Goal: Task Accomplishment & Management: Manage account settings

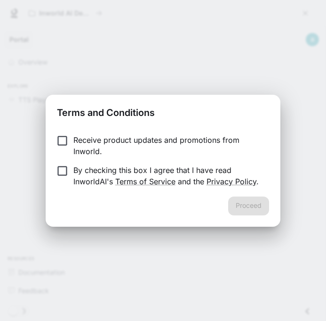
click at [87, 145] on p "Receive product updates and promotions from Inworld." at bounding box center [167, 145] width 188 height 23
click at [132, 166] on p "By checking this box I agree that I have read InworldAI's Terms of Service and …" at bounding box center [167, 175] width 188 height 23
click at [231, 204] on button "Proceed" at bounding box center [248, 205] width 41 height 19
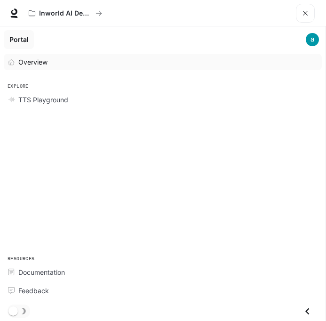
click at [67, 62] on div "Overview" at bounding box center [167, 62] width 299 height 10
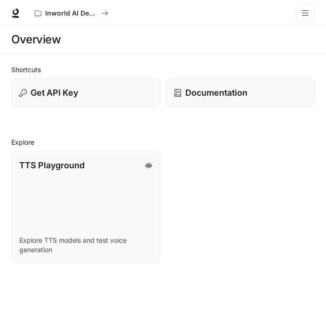
click at [16, 5] on div "Inworld AI Demos Documentation Documentation" at bounding box center [163, 13] width 326 height 26
click at [18, 11] on icon at bounding box center [15, 11] width 6 height 7
click at [57, 174] on link "TTS Playground Explore TTS models and test voice generation" at bounding box center [85, 206] width 151 height 113
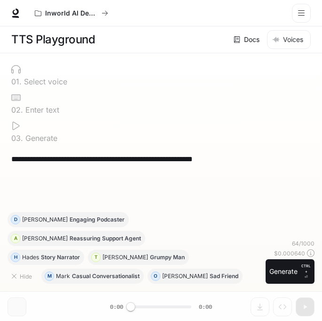
click at [305, 9] on button "open drawer" at bounding box center [301, 13] width 19 height 19
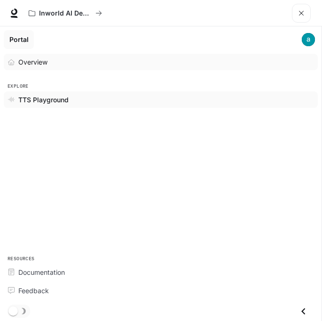
click at [56, 62] on div "Overview" at bounding box center [166, 62] width 296 height 10
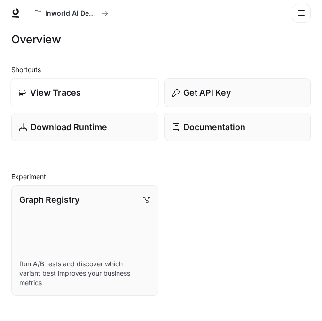
click at [125, 106] on link "View Traces" at bounding box center [84, 92] width 149 height 29
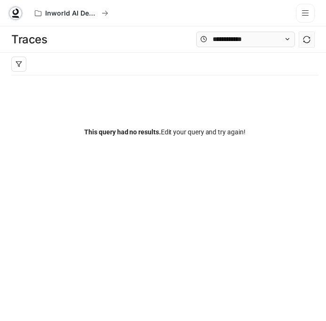
click at [20, 15] on link at bounding box center [15, 13] width 13 height 13
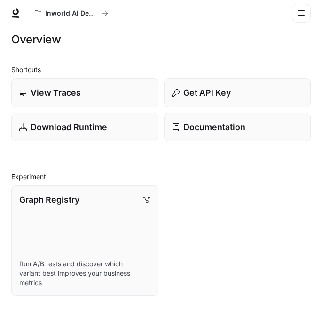
click at [309, 7] on button "open drawer" at bounding box center [301, 13] width 19 height 19
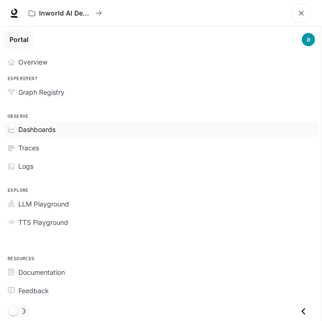
click at [30, 130] on span "Dashboards" at bounding box center [36, 129] width 37 height 10
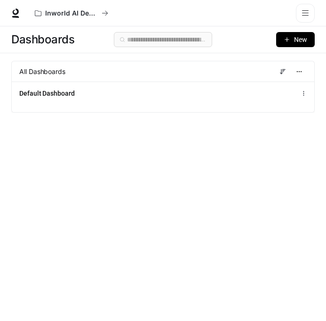
click at [299, 37] on span "New" at bounding box center [300, 39] width 13 height 10
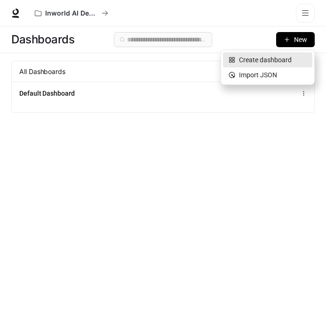
click at [274, 61] on div "Create dashboard" at bounding box center [268, 60] width 78 height 10
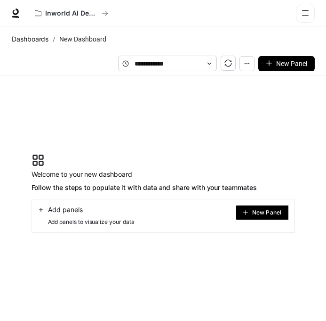
click at [274, 61] on button "New Panel" at bounding box center [286, 63] width 56 height 15
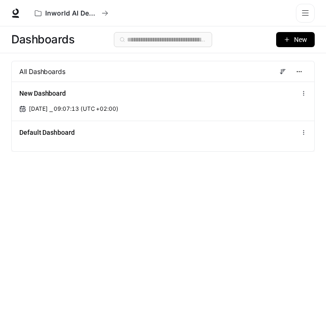
click at [290, 37] on button "New" at bounding box center [295, 39] width 39 height 15
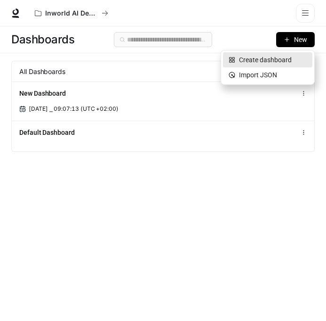
click at [264, 56] on div "Create dashboard" at bounding box center [268, 60] width 78 height 10
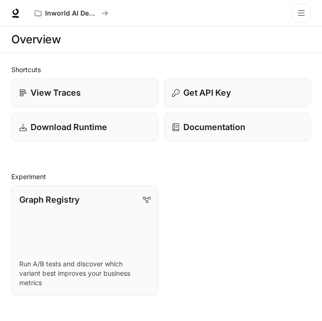
click at [311, 8] on button "open drawer" at bounding box center [301, 13] width 19 height 19
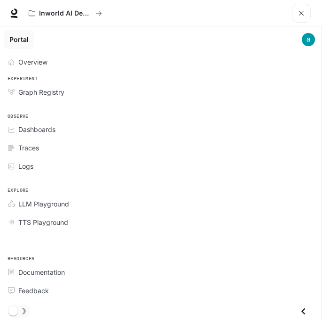
scroll to position [160, 0]
click at [306, 8] on button "open drawer" at bounding box center [301, 13] width 19 height 19
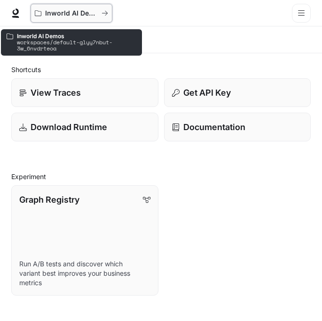
click at [62, 8] on button "Inworld AI Demos" at bounding box center [72, 13] width 82 height 19
click at [109, 12] on button "Inworld AI Demos" at bounding box center [72, 13] width 82 height 19
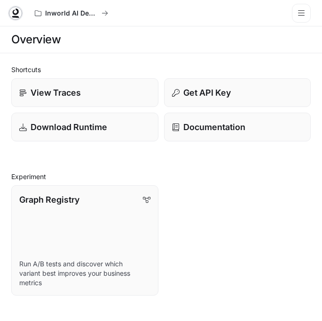
click at [13, 17] on icon at bounding box center [15, 17] width 7 height 2
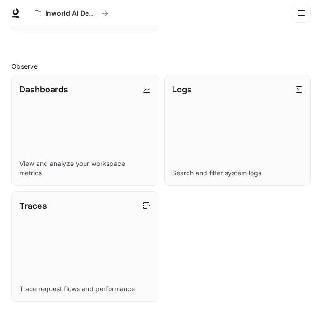
scroll to position [274, 0]
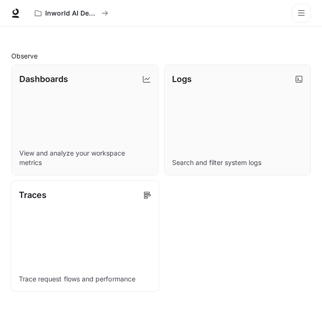
click at [129, 200] on div "Traces" at bounding box center [85, 194] width 132 height 13
